Goal: Task Accomplishment & Management: Use online tool/utility

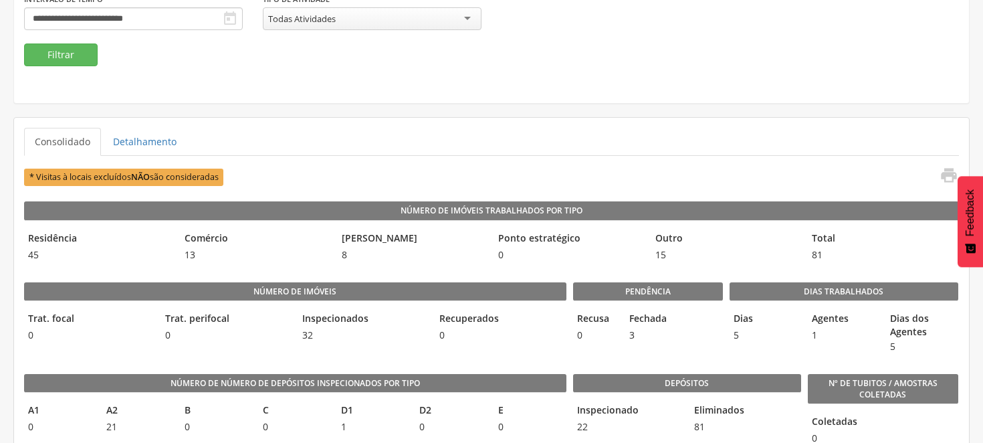
scroll to position [204, 0]
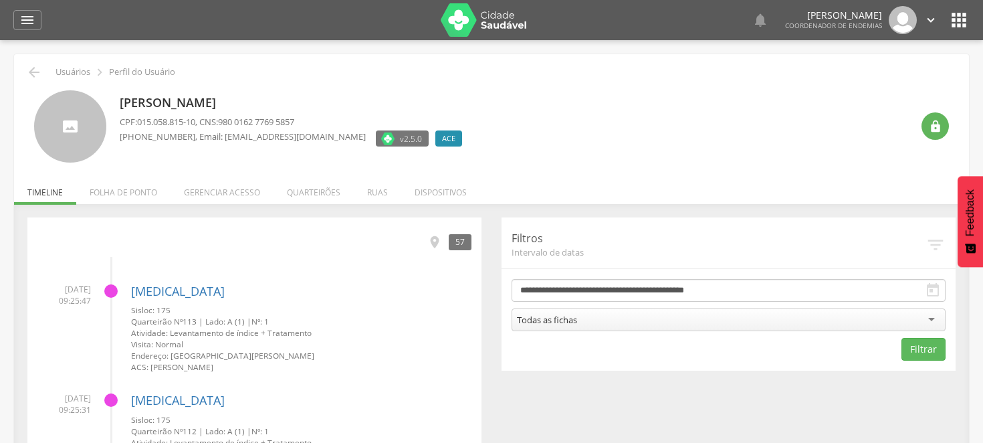
click at [959, 21] on icon "" at bounding box center [958, 19] width 21 height 21
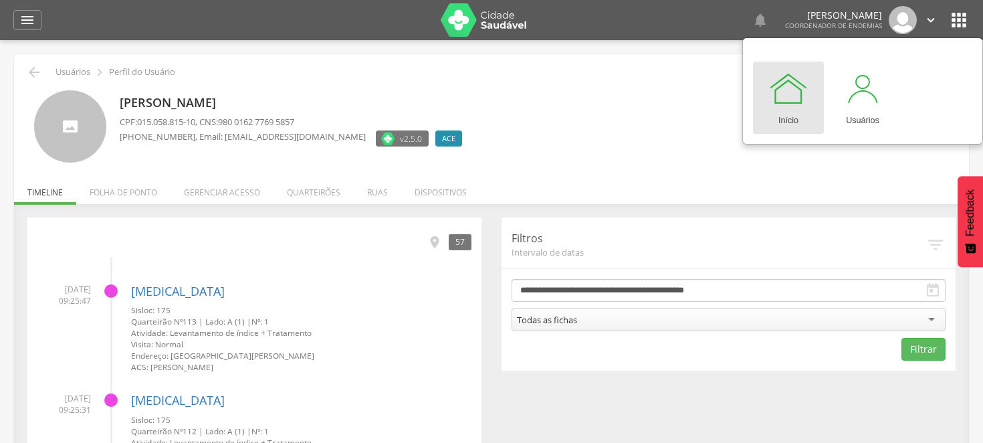
click at [657, 116] on div "[PERSON_NAME] CPF: 015.058.815-10 , CNS: 980 0162 7769 5857 [PHONE_NUMBER] , Em…" at bounding box center [516, 126] width 792 height 73
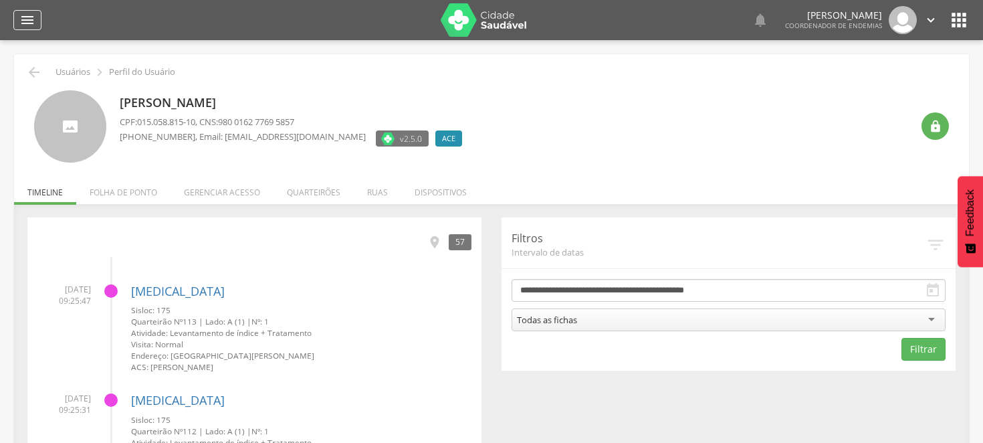
click at [29, 15] on icon "" at bounding box center [27, 20] width 16 height 16
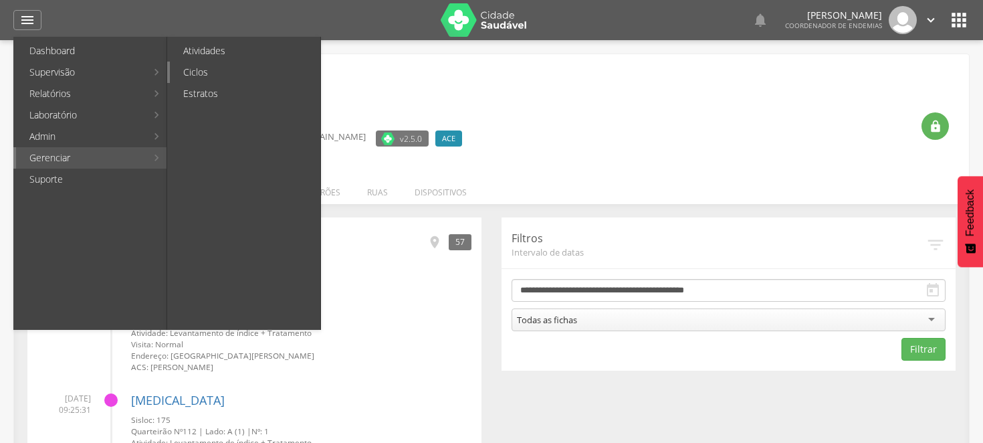
click at [209, 64] on link "Ciclos" at bounding box center [245, 72] width 150 height 21
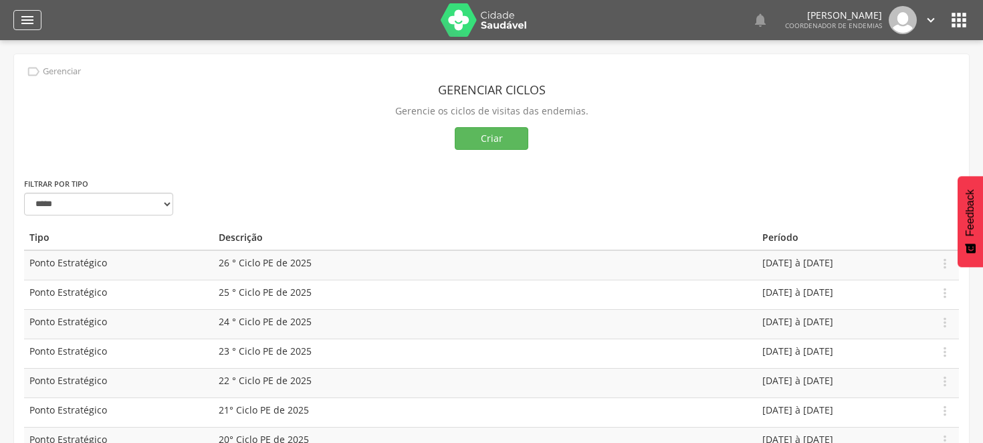
click at [36, 21] on div "" at bounding box center [27, 20] width 28 height 20
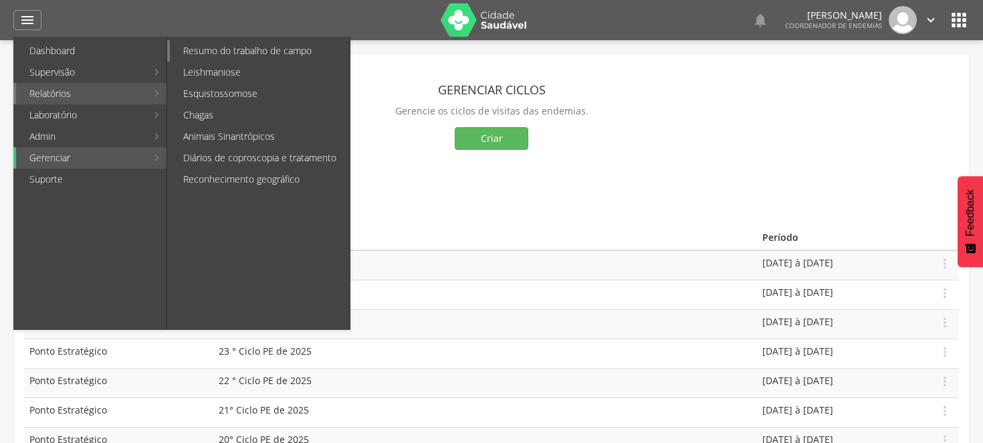
click at [243, 50] on link "Resumo do trabalho de campo" at bounding box center [260, 50] width 180 height 21
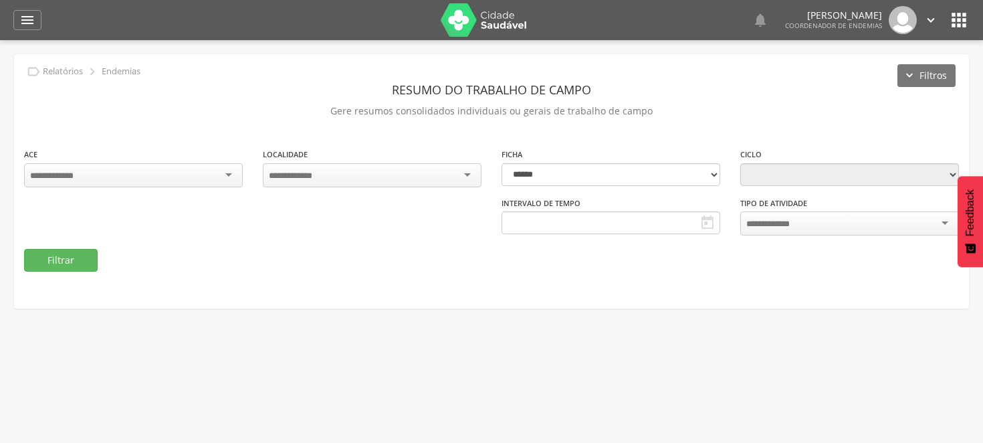
select select "*"
type input "**********"
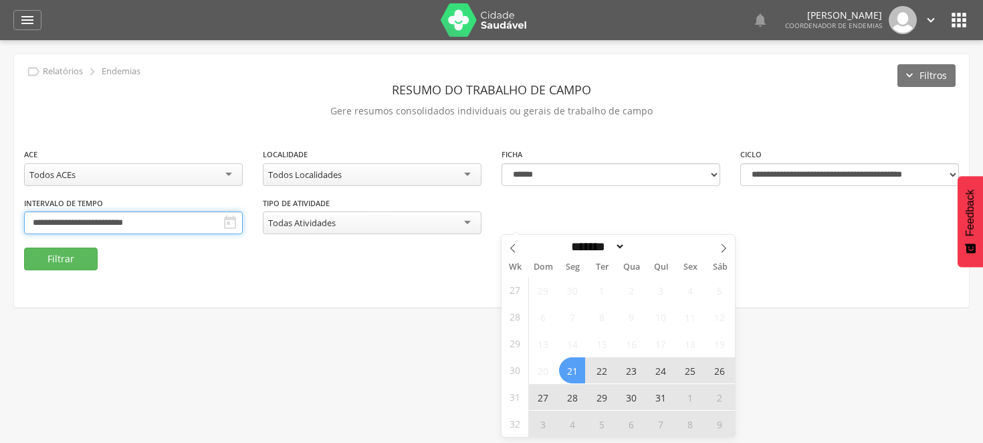
click at [243, 219] on input "**********" at bounding box center [133, 222] width 219 height 23
click at [721, 243] on icon at bounding box center [723, 247] width 9 height 9
select select "*"
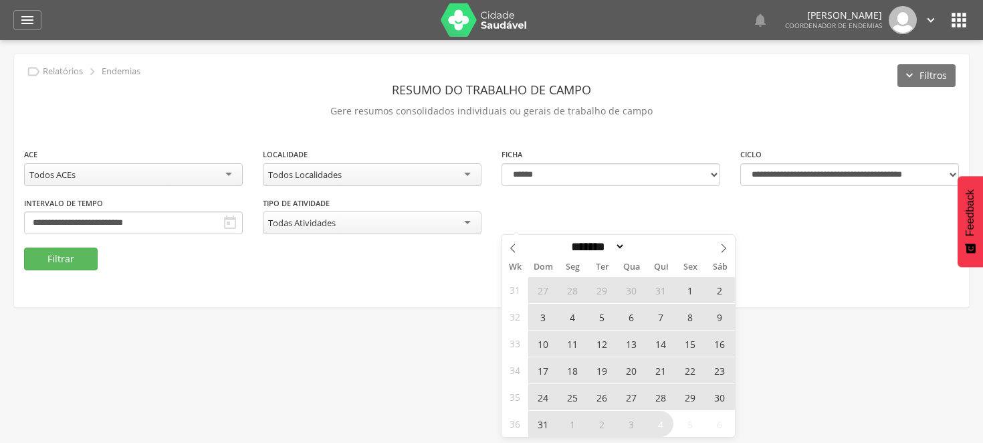
click at [777, 92] on header "Resumo do Trabalho de Campo" at bounding box center [491, 90] width 935 height 24
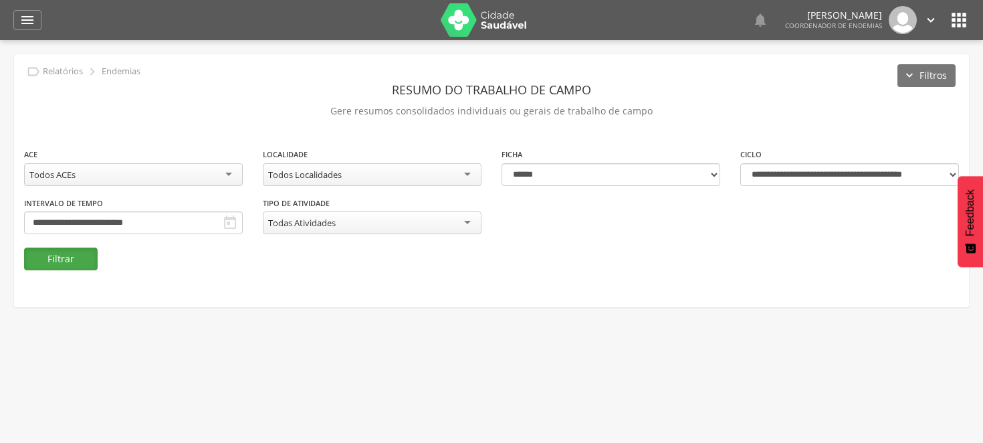
click at [68, 261] on button "Filtrar" at bounding box center [61, 258] width 74 height 23
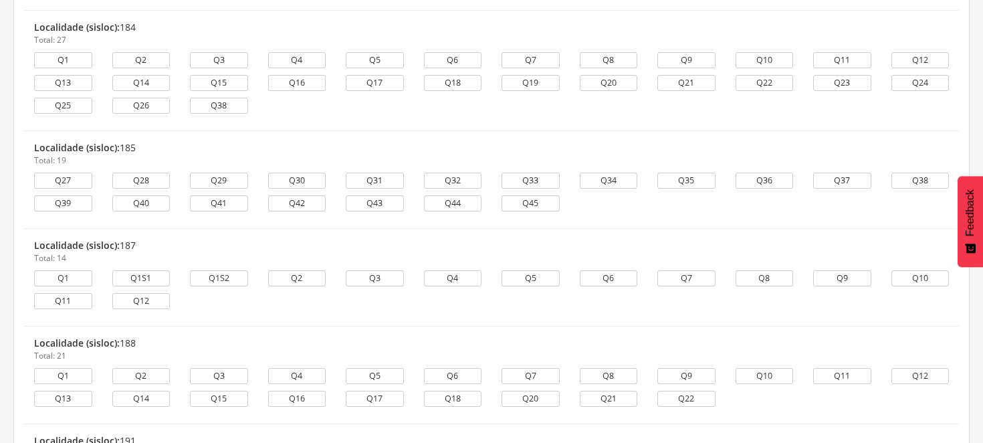
scroll to position [3195, 0]
